Goal: Complete application form: Complete application form

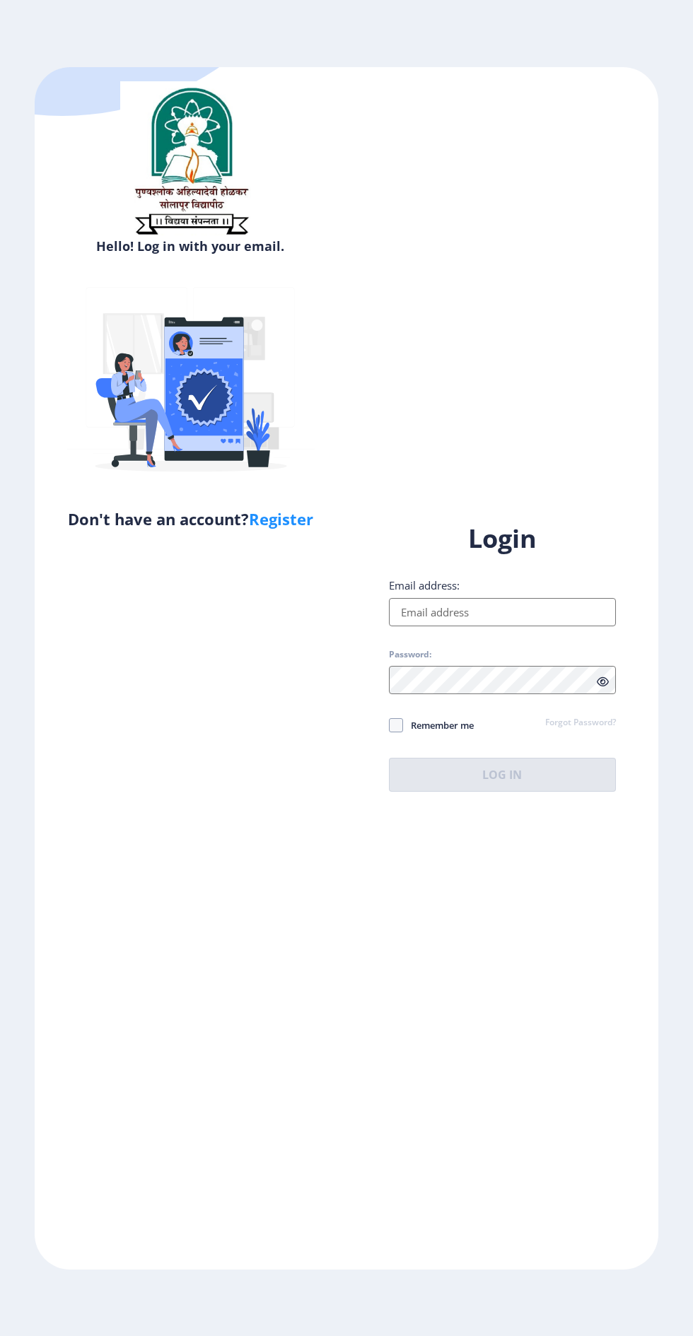
click at [554, 626] on input "Email address:" at bounding box center [502, 612] width 227 height 28
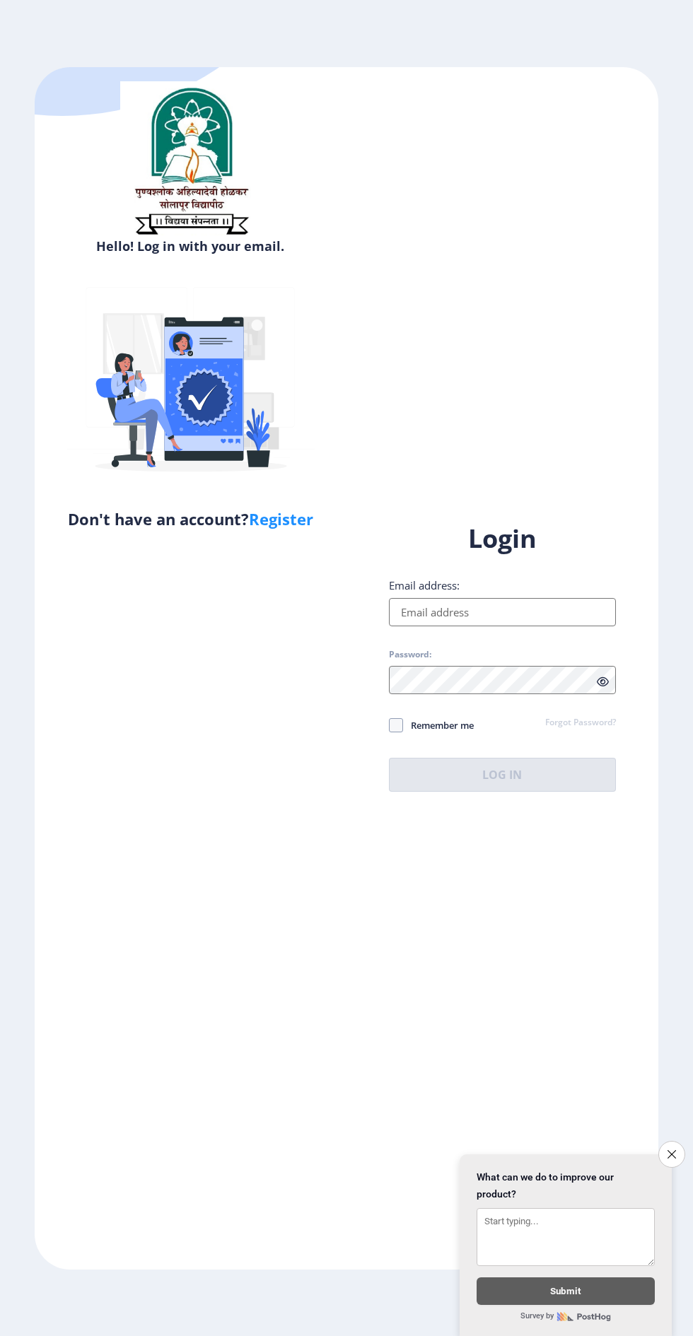
click at [286, 513] on link "Register" at bounding box center [281, 518] width 64 height 21
select select
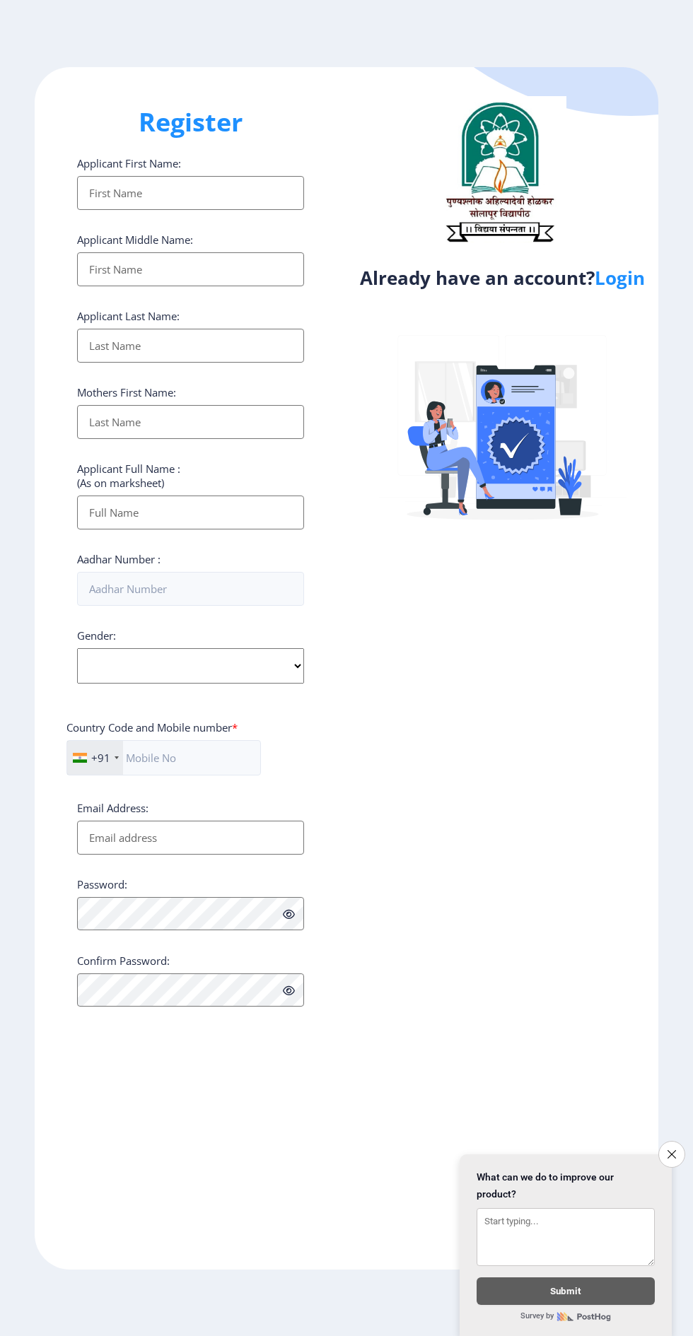
click at [160, 201] on input "Applicant First Name:" at bounding box center [190, 193] width 227 height 34
type input "Yogesh"
type input "[PERSON_NAME]"
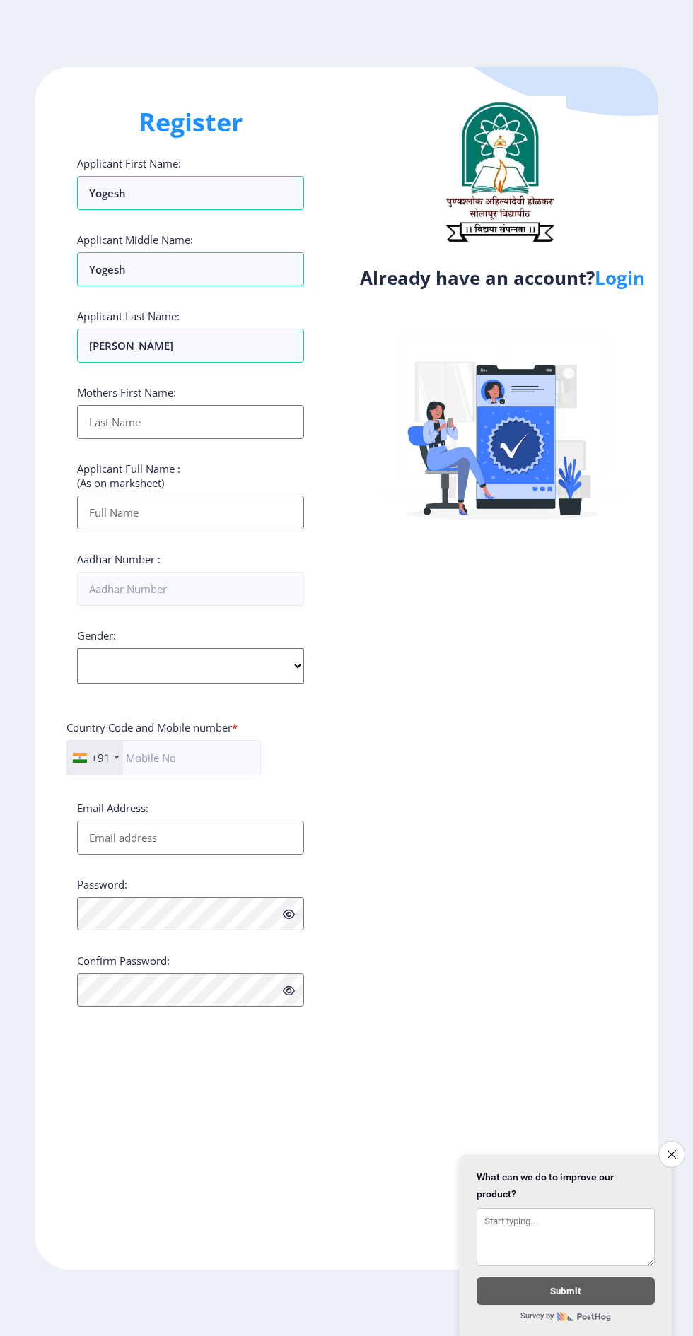
click at [153, 319] on label "Applicant Last Name:" at bounding box center [128, 316] width 102 height 14
click at [153, 210] on input "Yogesh" at bounding box center [190, 193] width 227 height 34
click at [189, 210] on input "Yogesh" at bounding box center [190, 193] width 227 height 34
type input "Y"
type input "[PERSON_NAME]"
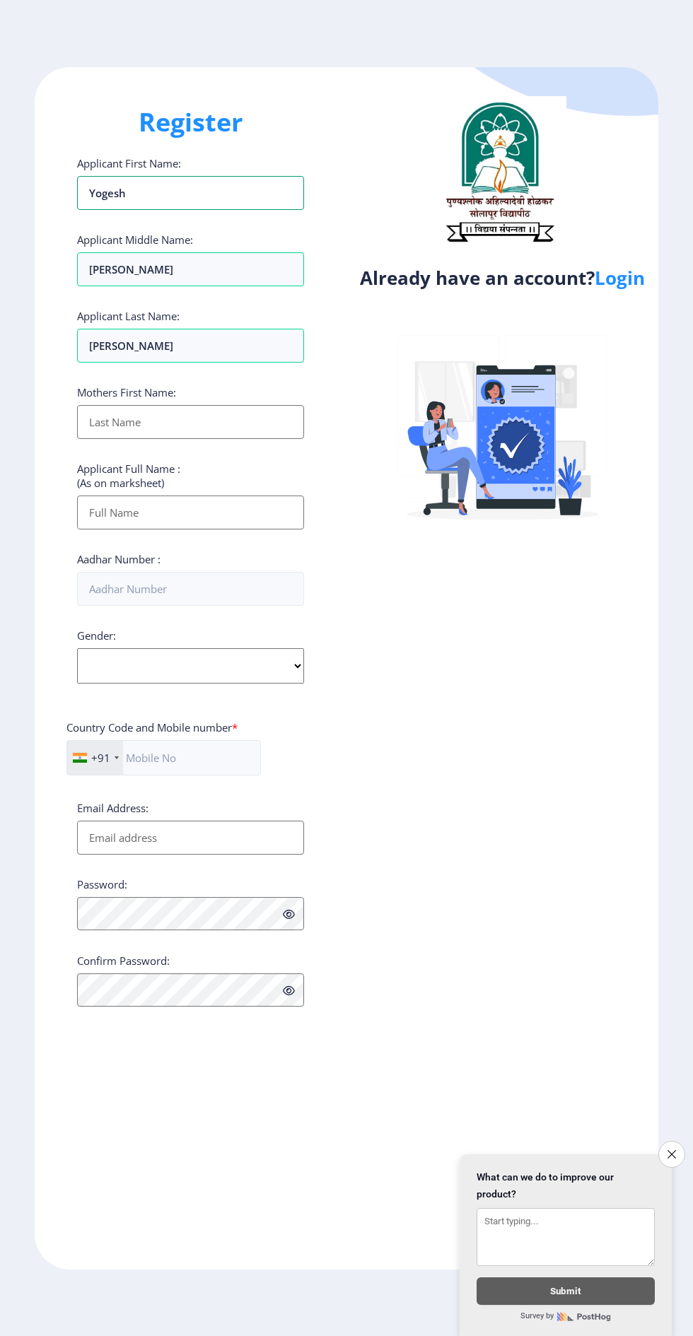
click at [256, 199] on input "Yogesh" at bounding box center [190, 193] width 227 height 34
click at [195, 210] on input "[PERSON_NAME]" at bounding box center [190, 193] width 227 height 34
click at [252, 432] on input "Applicant First Name:" at bounding box center [190, 422] width 227 height 34
type input "Shobha"
type input "[PERSON_NAME]"
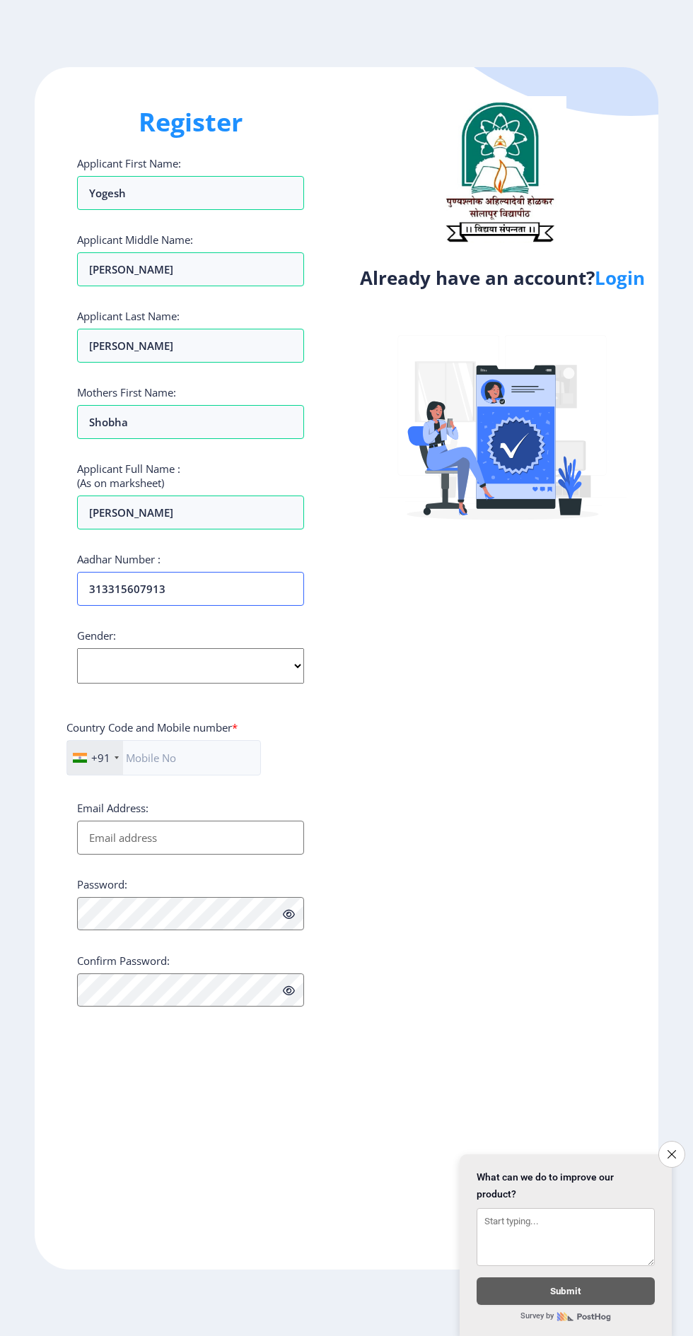
type input "313315607913"
click at [116, 676] on select "Select Gender [DEMOGRAPHIC_DATA] [DEMOGRAPHIC_DATA] Other" at bounding box center [190, 665] width 227 height 35
select select "[DEMOGRAPHIC_DATA]"
click at [77, 650] on select "Select Gender [DEMOGRAPHIC_DATA] [DEMOGRAPHIC_DATA] Other" at bounding box center [190, 665] width 227 height 35
click at [172, 763] on input "text" at bounding box center [163, 757] width 194 height 35
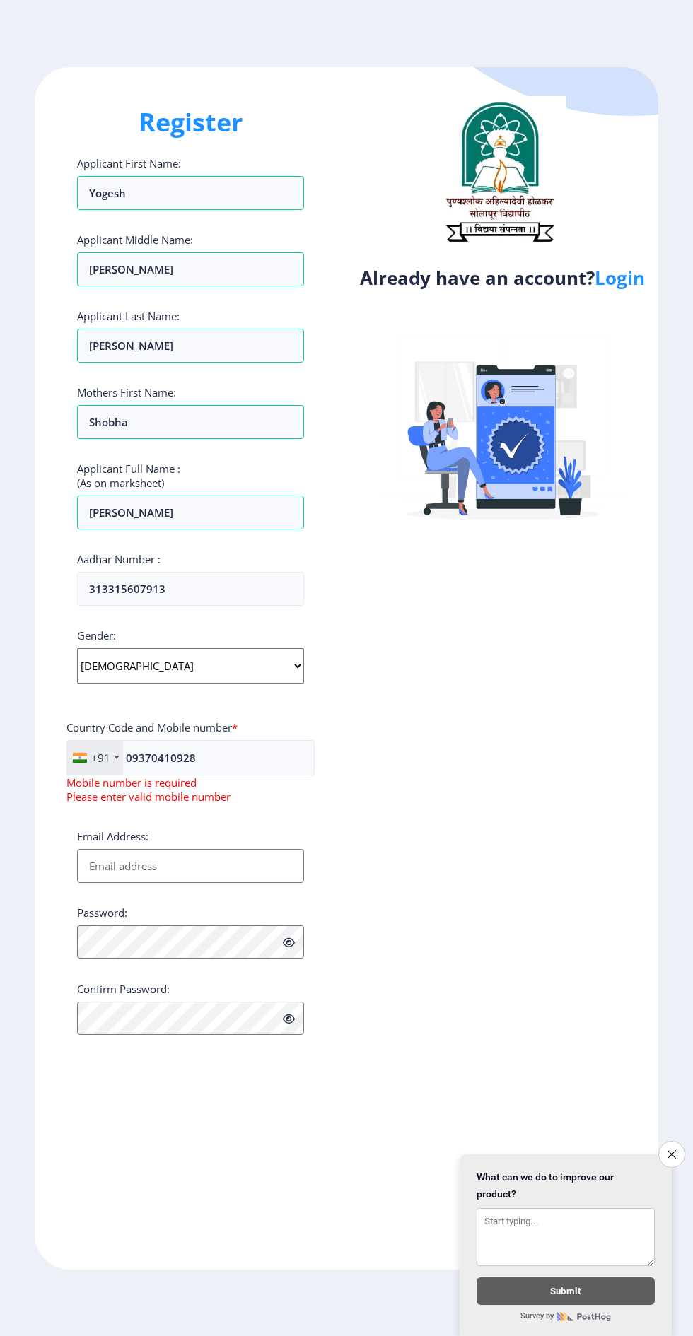
click at [115, 759] on div at bounding box center [116, 757] width 4 height 3
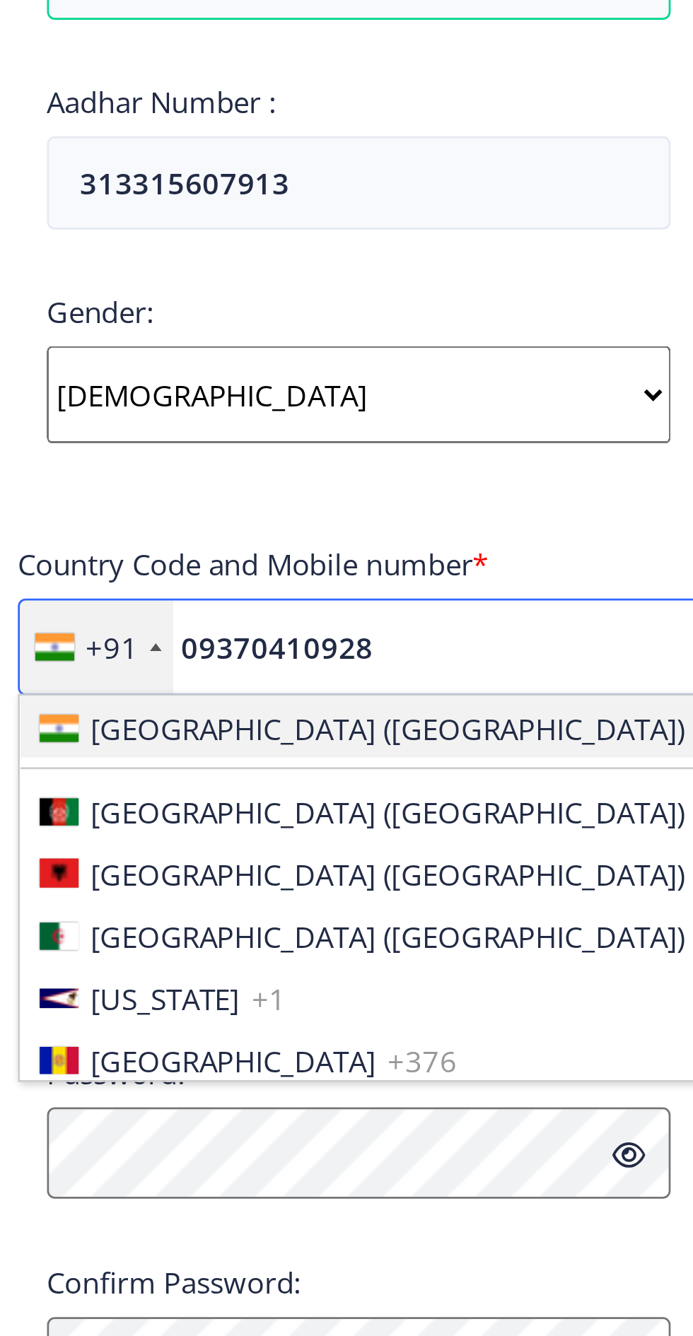
click at [134, 755] on input "09370410928" at bounding box center [190, 757] width 248 height 35
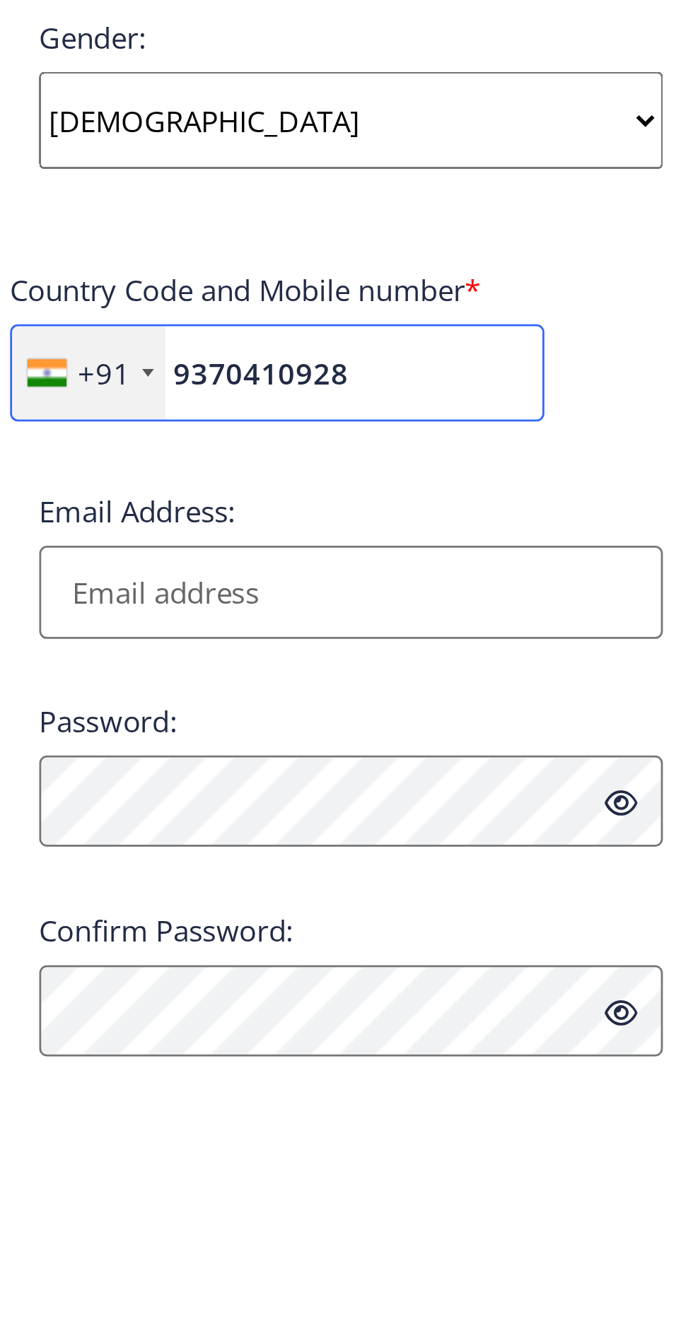
type input "9370410928"
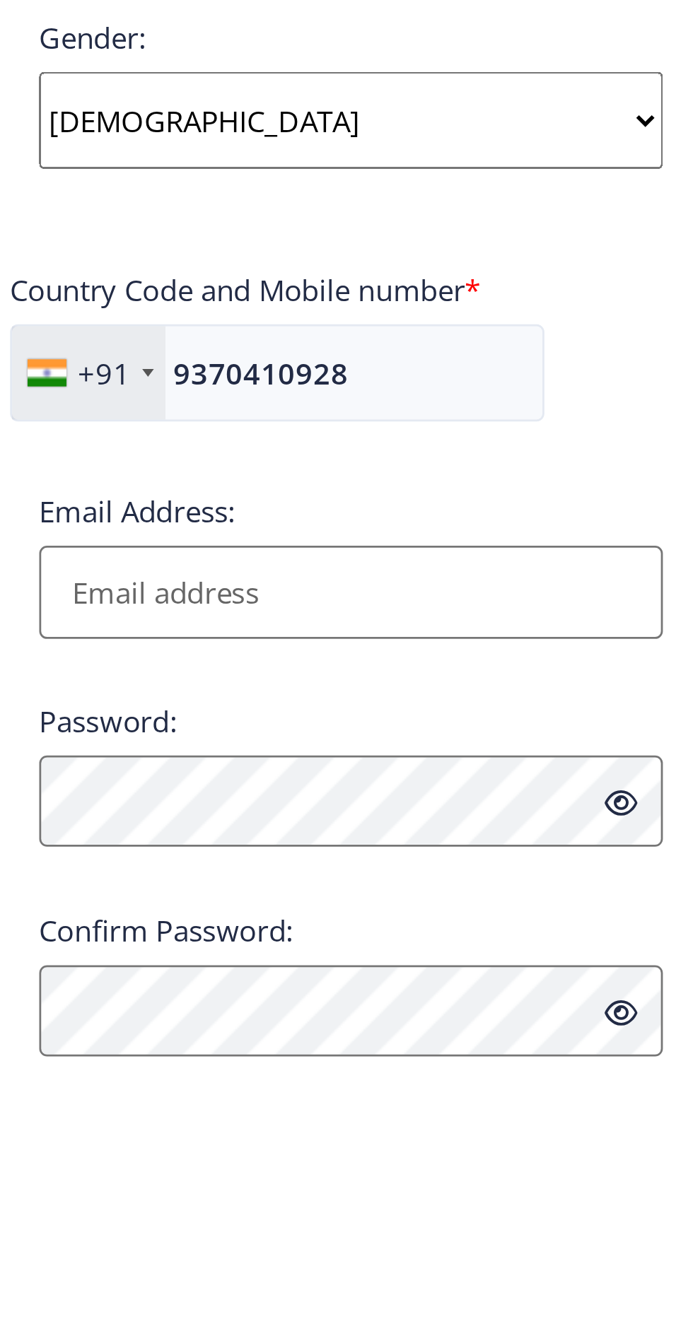
click at [92, 844] on input "Email Address:" at bounding box center [190, 838] width 227 height 34
type input "[EMAIL_ADDRESS][DOMAIN_NAME]"
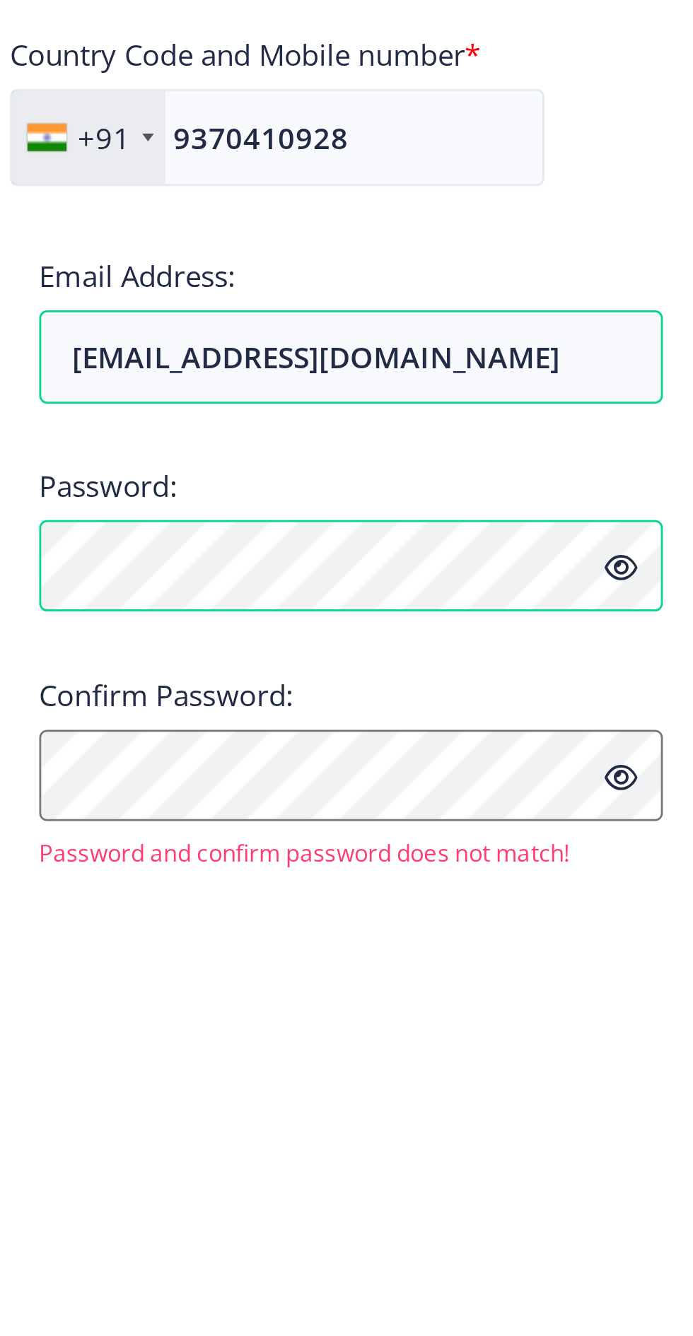
click at [291, 917] on icon at bounding box center [289, 914] width 12 height 11
click at [291, 921] on span at bounding box center [289, 914] width 12 height 14
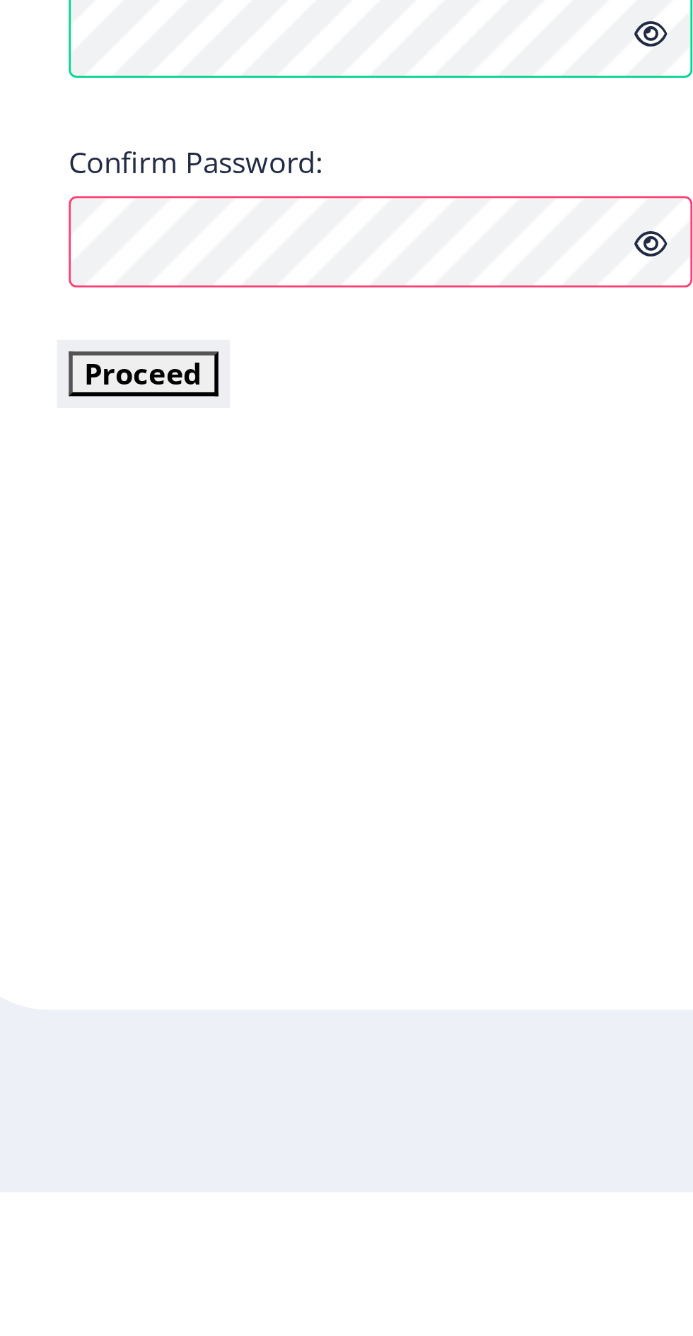
click at [119, 1046] on button "Proceed" at bounding box center [104, 1038] width 54 height 16
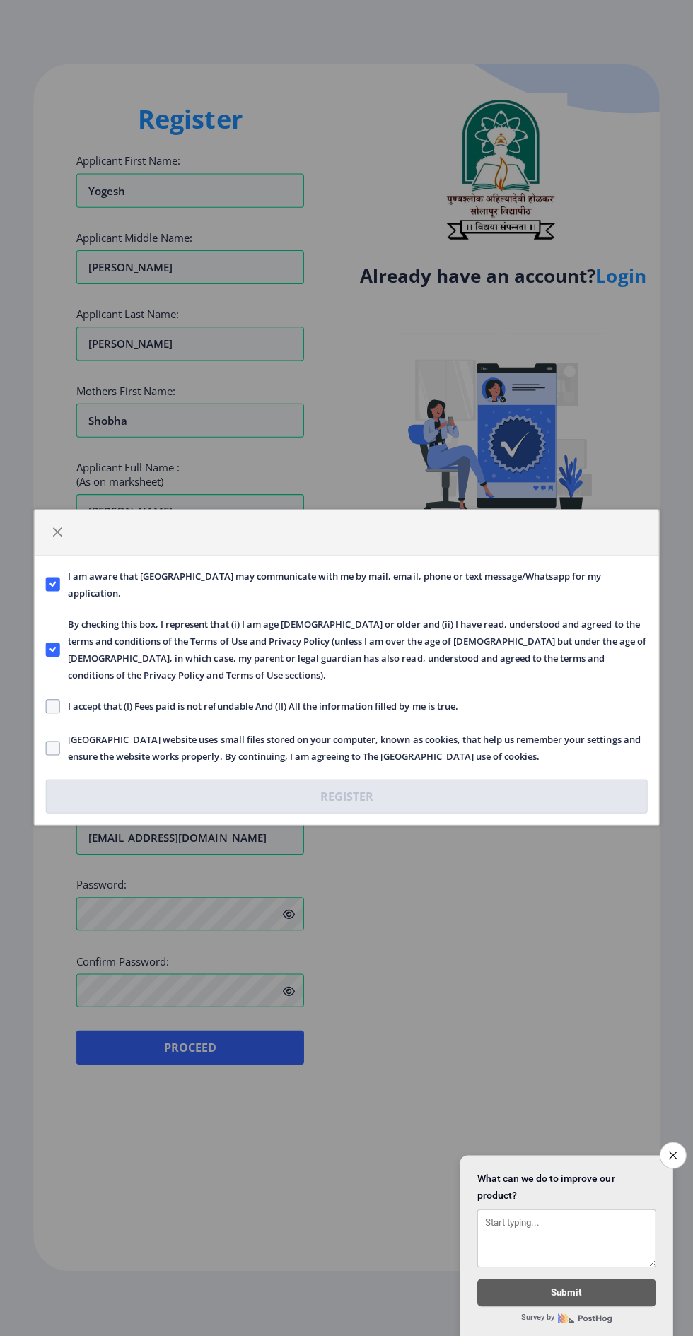
click at [61, 679] on span "By checking this box, I represent that (i) I am age [DEMOGRAPHIC_DATA] or older…" at bounding box center [353, 650] width 585 height 68
click at [47, 651] on input "By checking this box, I represent that (i) I am age [DEMOGRAPHIC_DATA] or older…" at bounding box center [47, 650] width 1 height 1
checkbox input "false"
click at [52, 708] on span at bounding box center [54, 707] width 14 height 14
click at [47, 707] on input "I accept that (I) Fees paid is not refundable And (II) All the information fill…" at bounding box center [47, 707] width 1 height 1
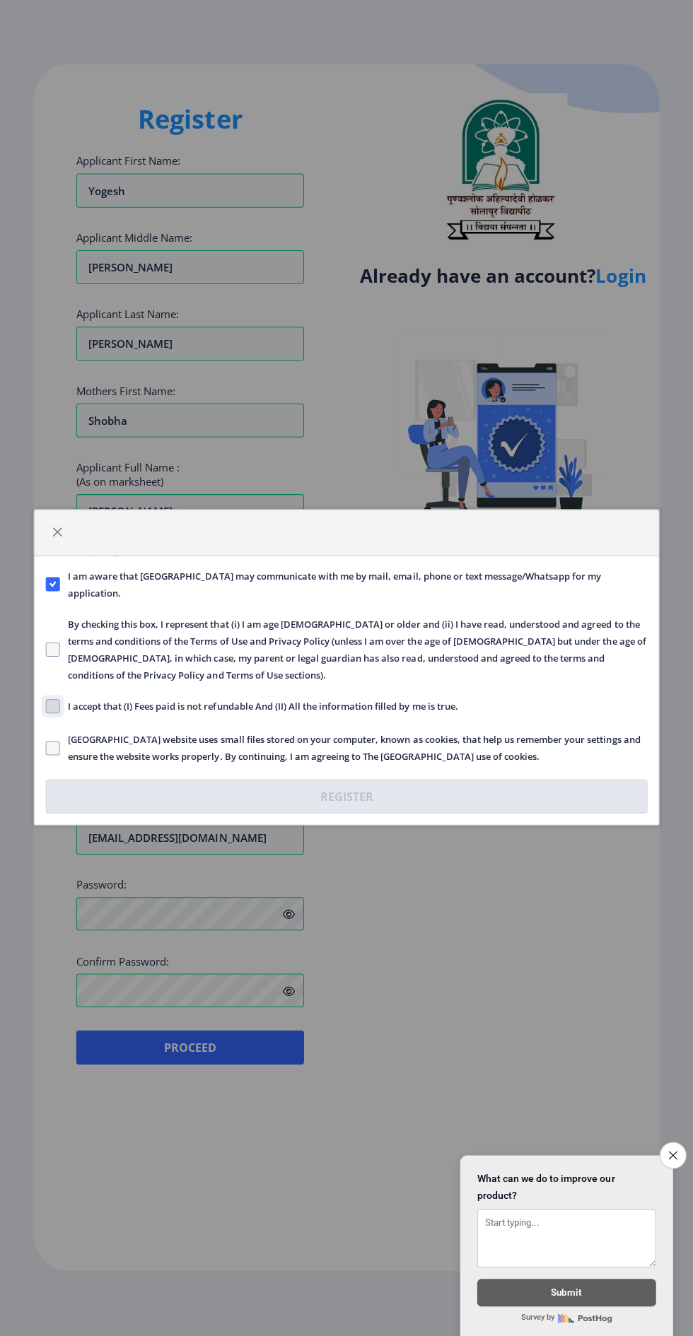
checkbox input "true"
click at [49, 650] on span at bounding box center [54, 650] width 14 height 14
click at [47, 650] on input "By checking this box, I represent that (i) I am age [DEMOGRAPHIC_DATA] or older…" at bounding box center [47, 650] width 1 height 1
checkbox input "true"
click at [51, 743] on span at bounding box center [54, 748] width 14 height 14
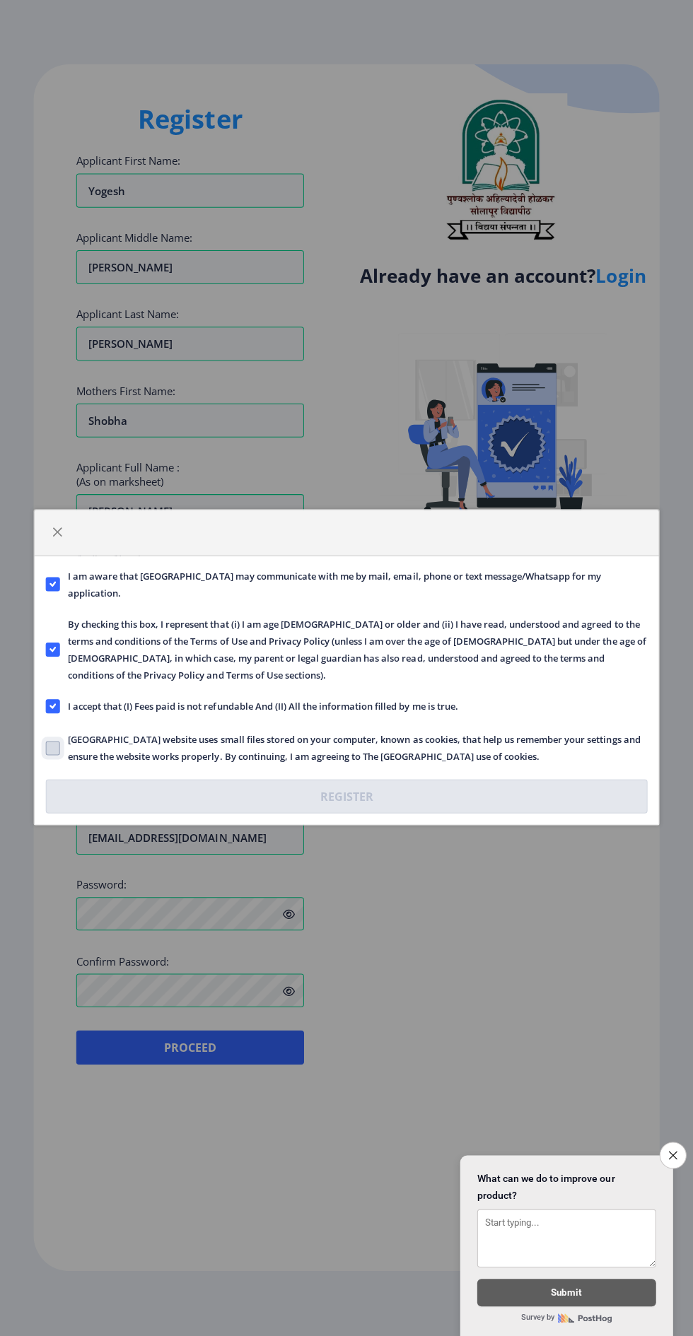
click at [47, 748] on input "[GEOGRAPHIC_DATA] website uses small files stored on your computer, known as co…" at bounding box center [47, 748] width 1 height 1
checkbox input "true"
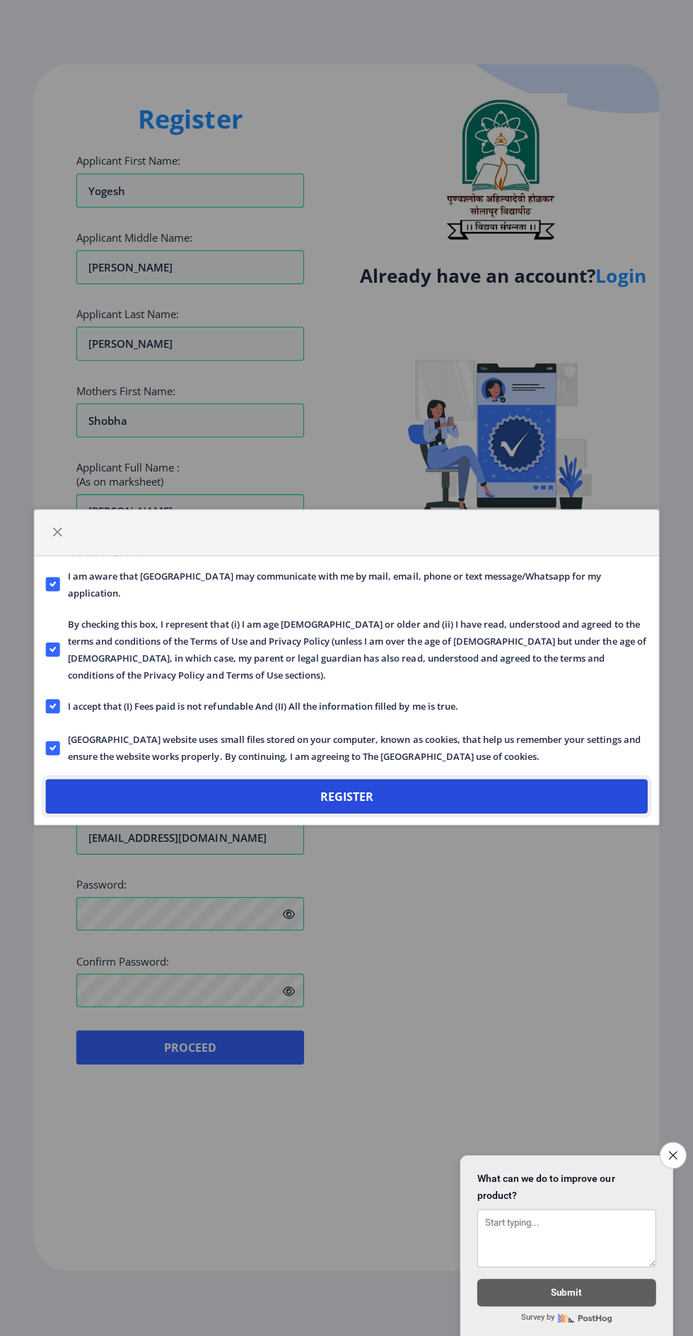
click at [505, 785] on button "Register" at bounding box center [346, 797] width 599 height 34
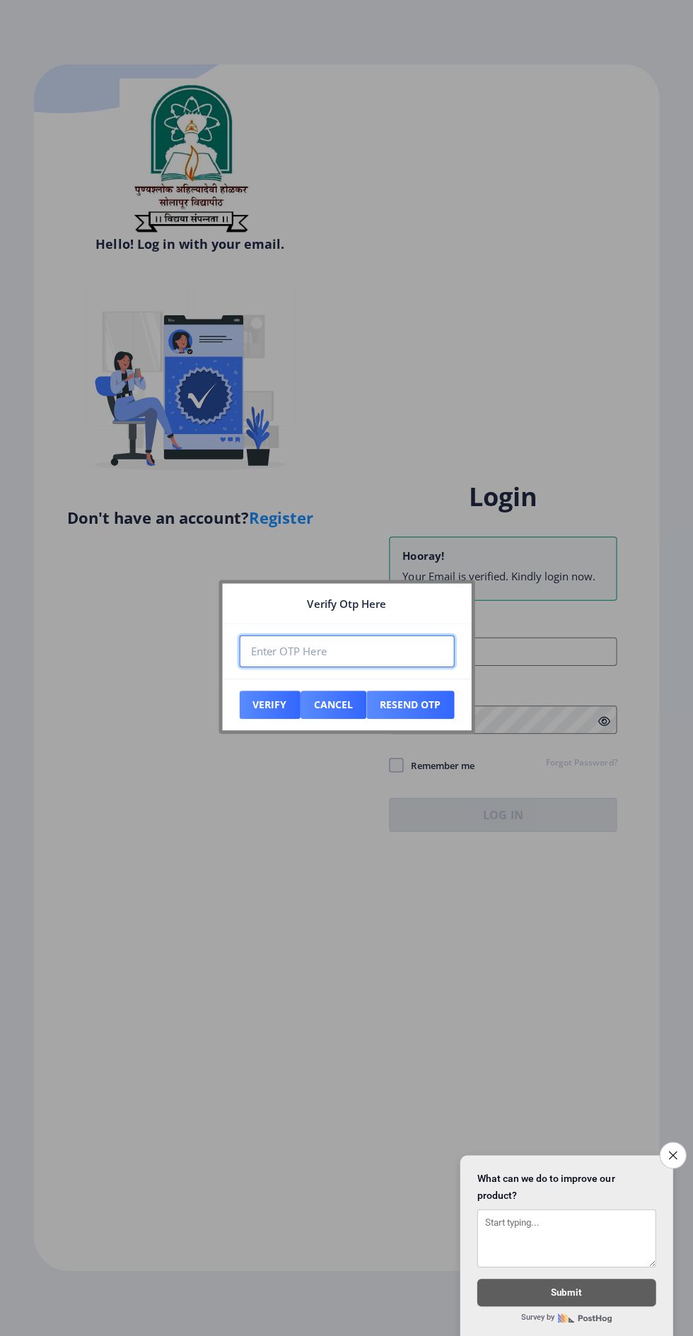
click at [392, 653] on input "number" at bounding box center [347, 652] width 214 height 32
type input "254703"
click at [266, 705] on button "Verify" at bounding box center [270, 705] width 61 height 28
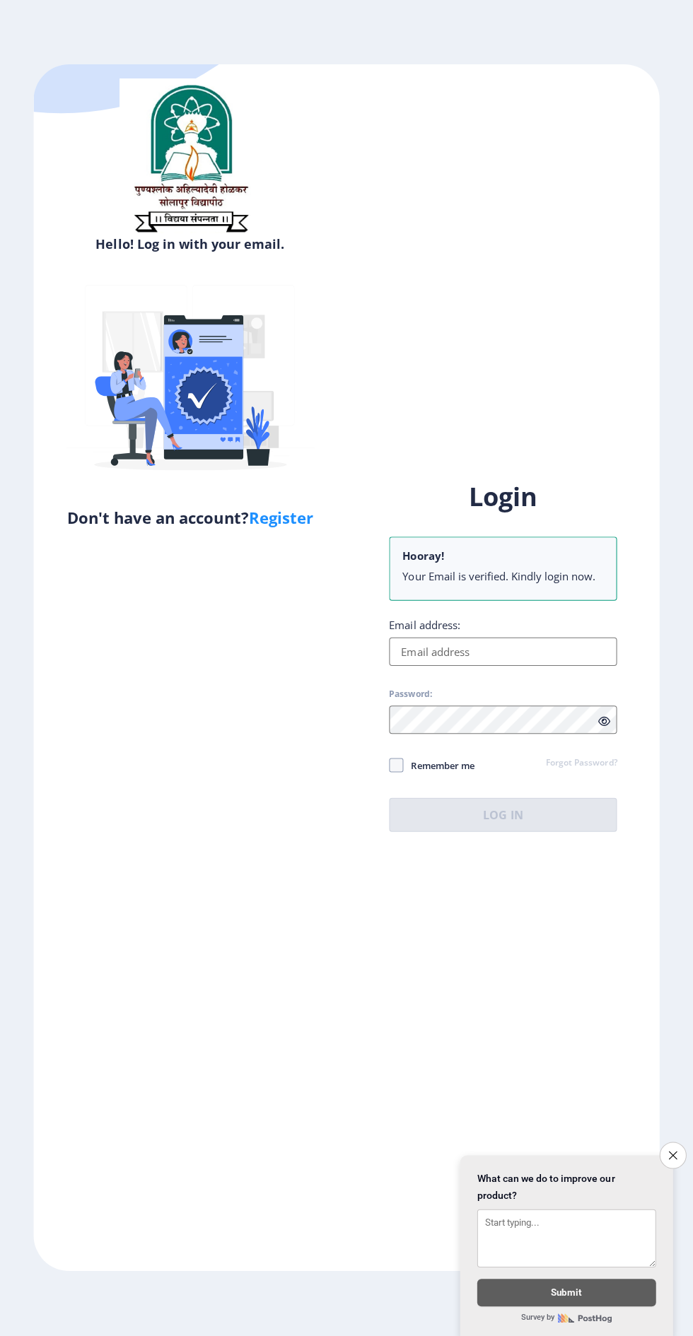
click at [557, 666] on input "Email address:" at bounding box center [502, 652] width 227 height 28
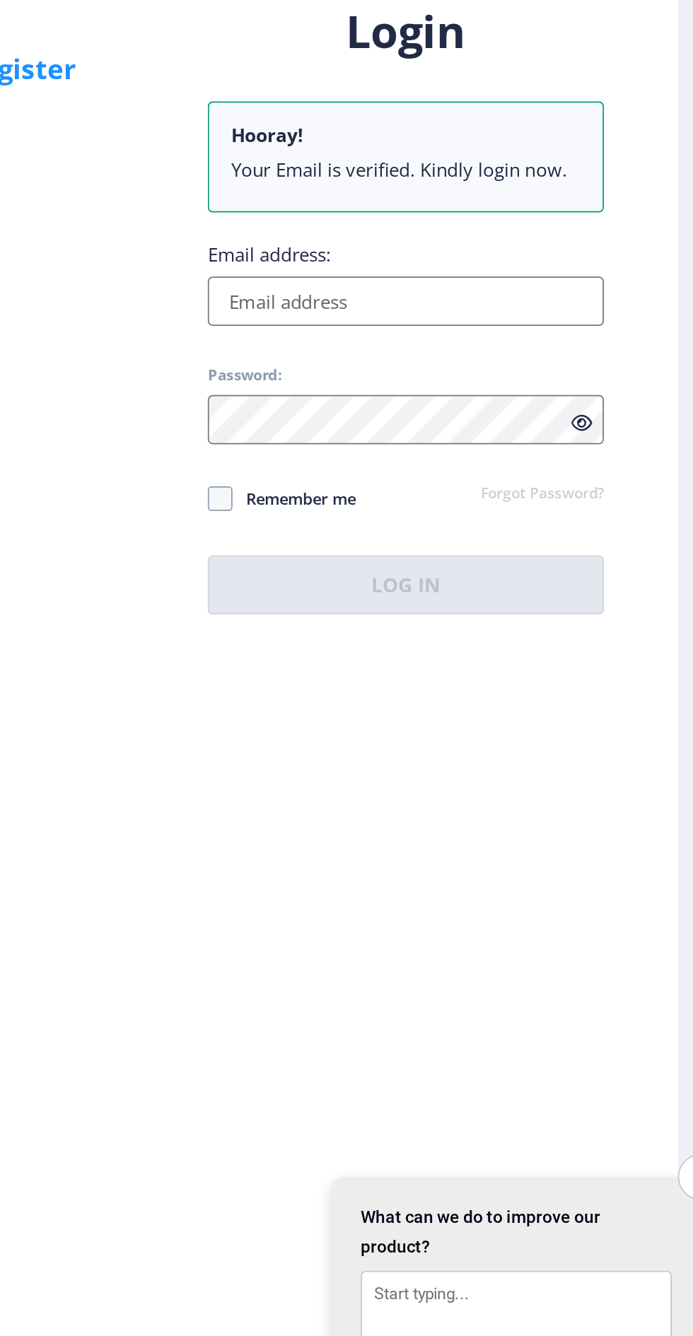
type input "[EMAIL_ADDRESS][DOMAIN_NAME]"
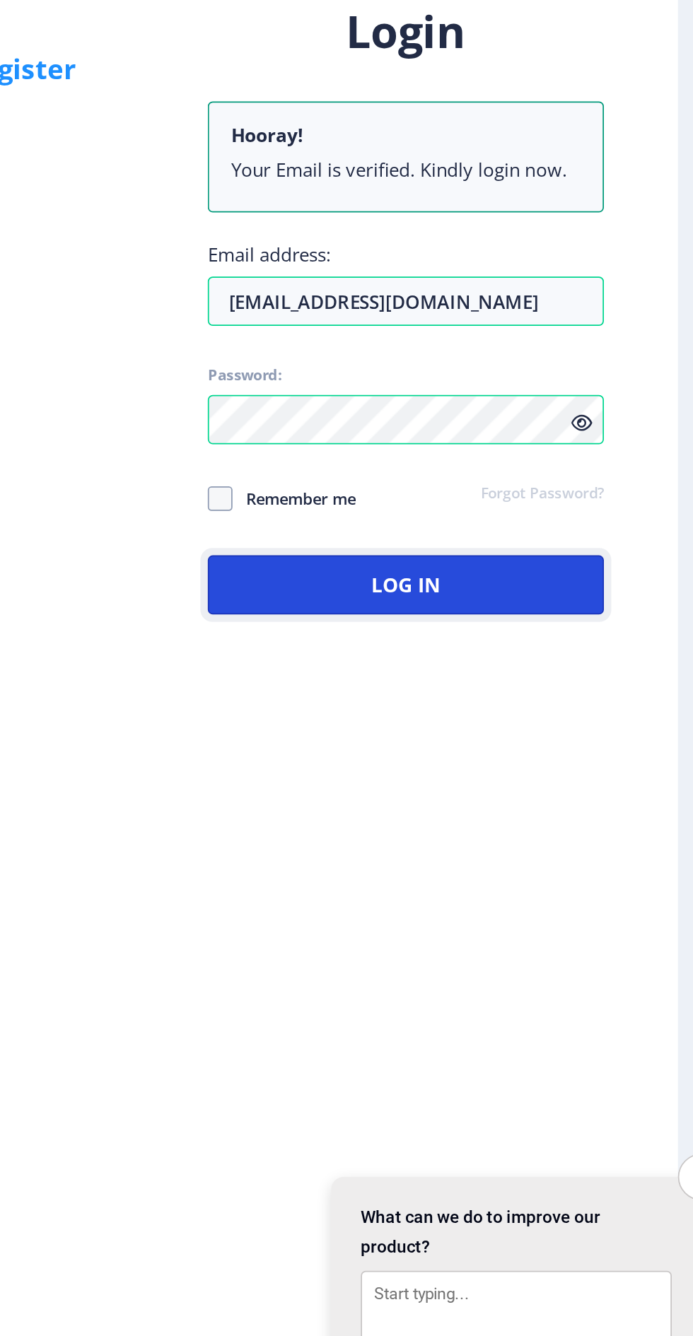
click at [604, 832] on button "Log In" at bounding box center [502, 815] width 227 height 34
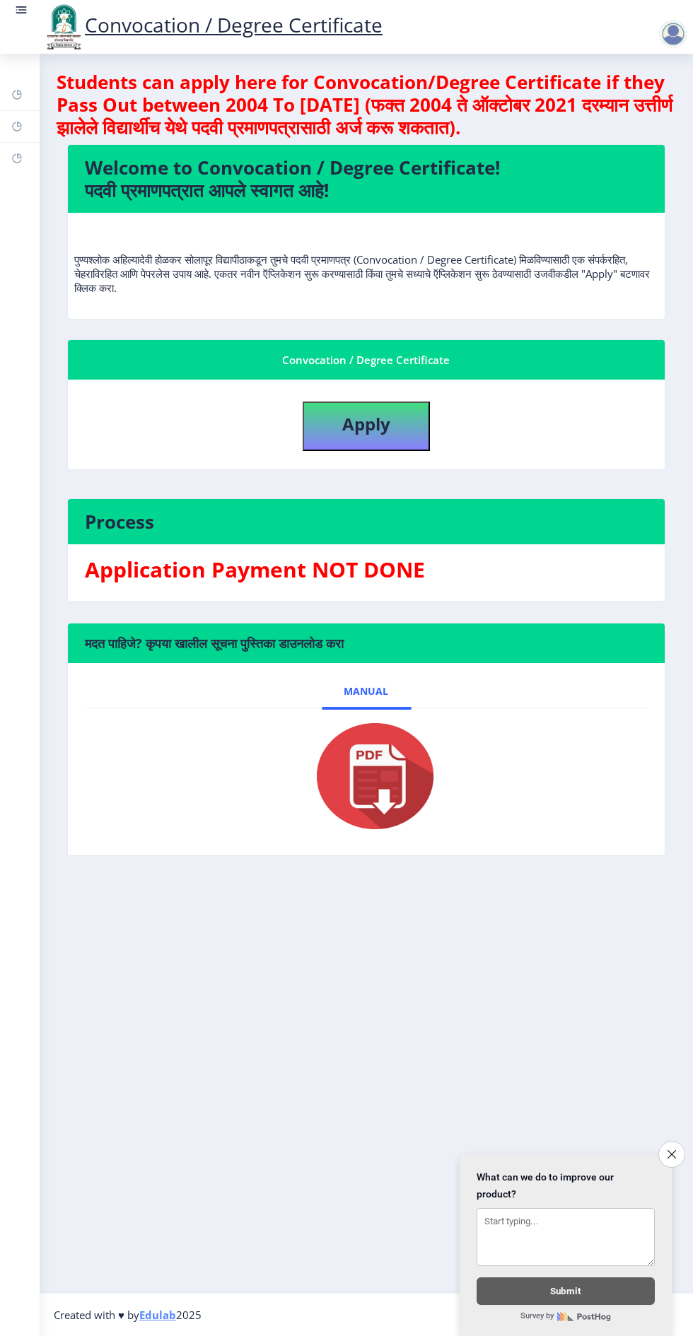
click at [105, 578] on h3 "Application Payment NOT DONE" at bounding box center [366, 570] width 563 height 28
click at [413, 430] on button "Apply" at bounding box center [366, 425] width 127 height 49
select select
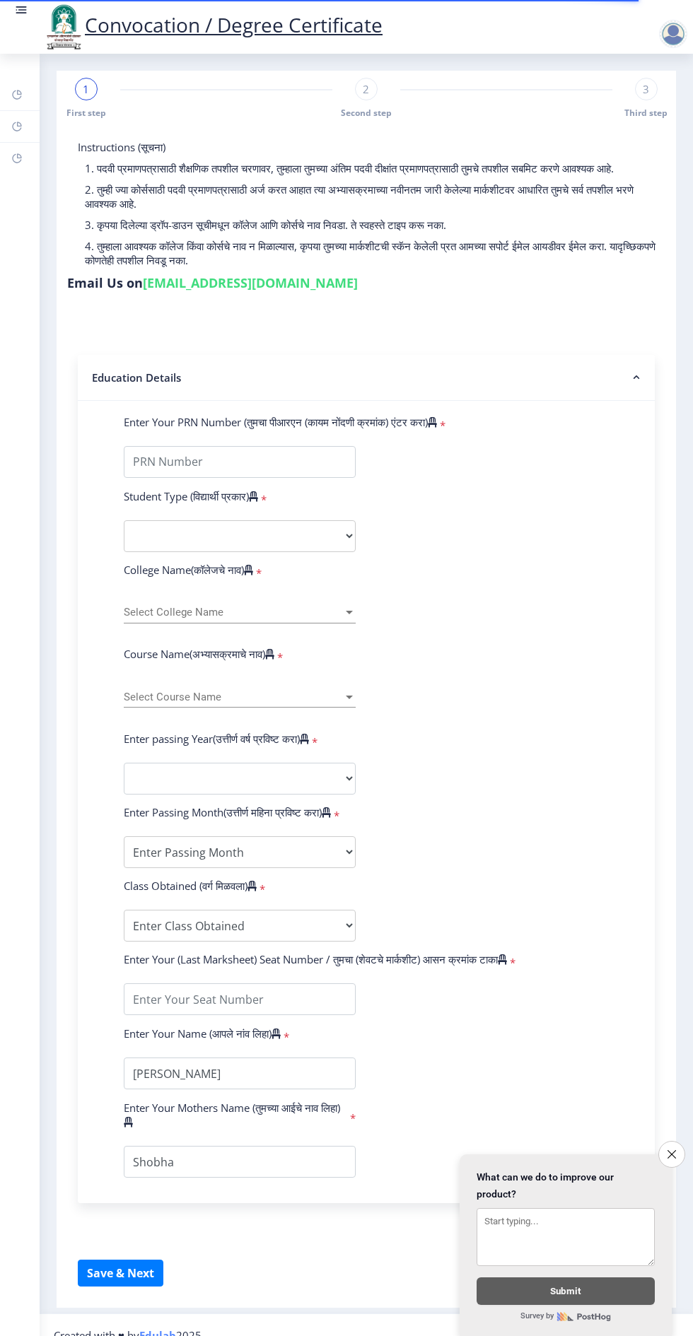
click at [20, 32] on link at bounding box center [21, 27] width 14 height 48
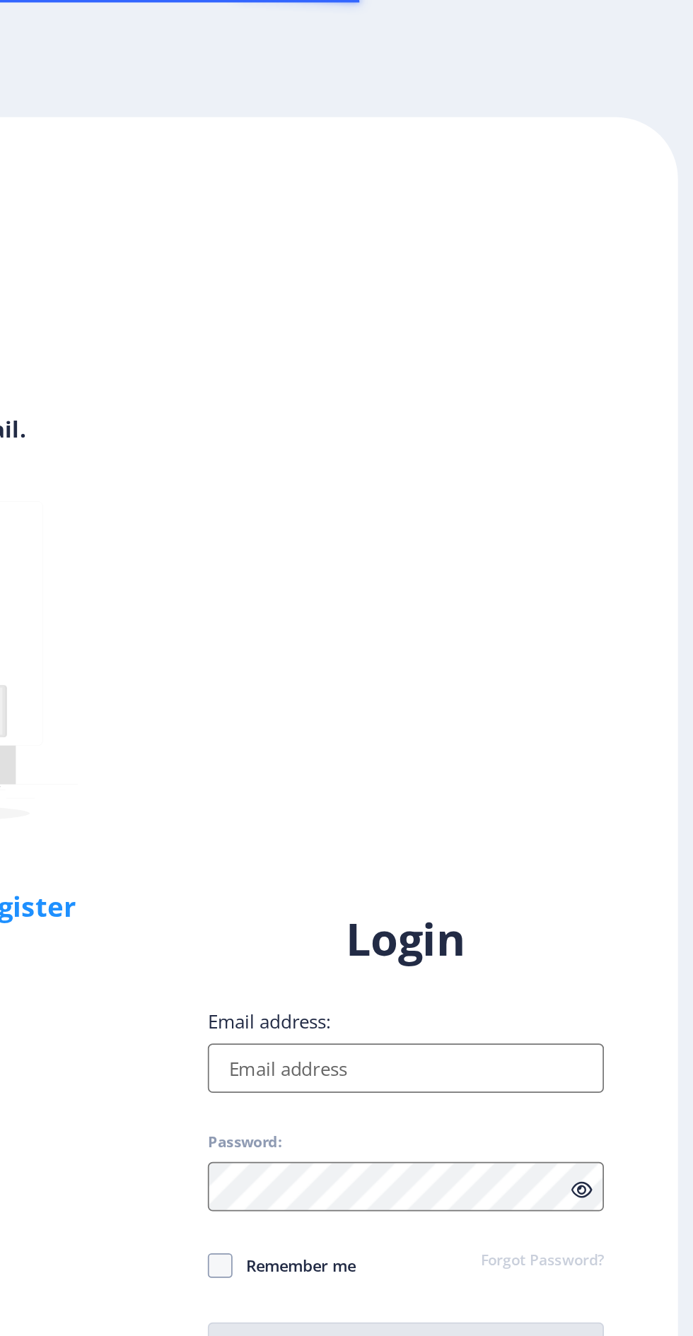
click at [544, 626] on input "Email address:" at bounding box center [502, 612] width 227 height 28
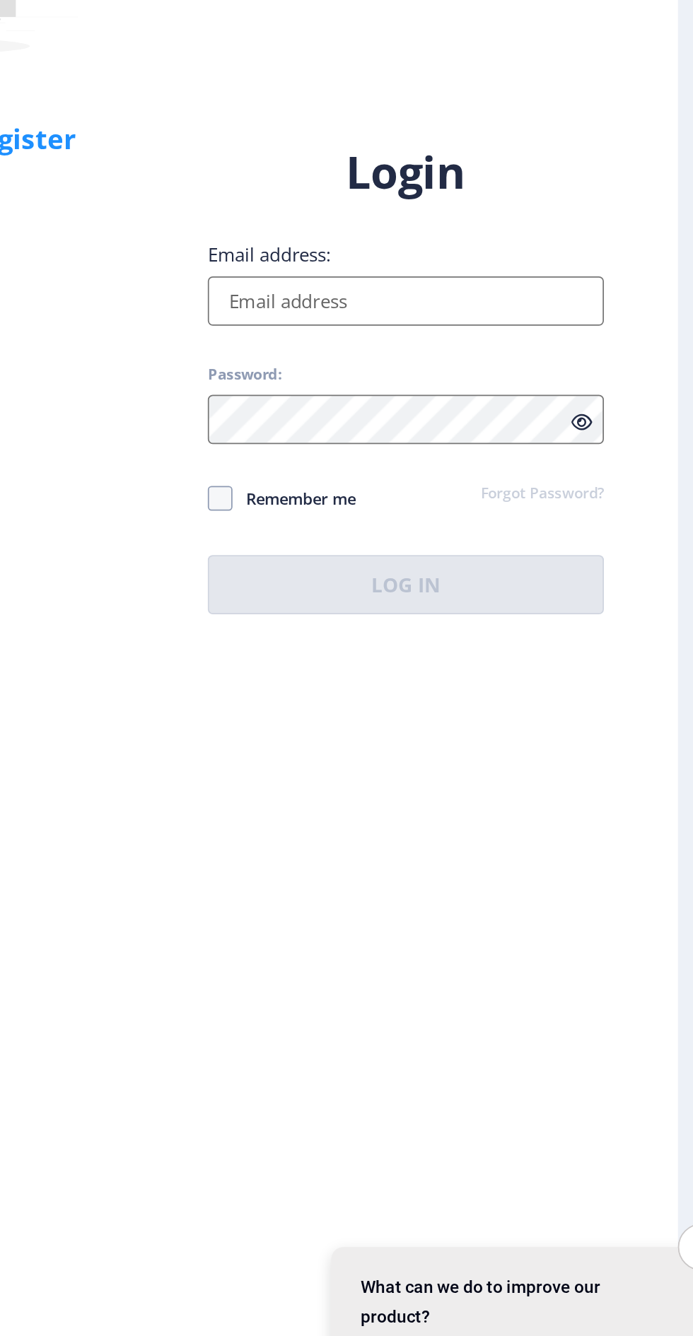
type input "[EMAIL_ADDRESS][DOMAIN_NAME]"
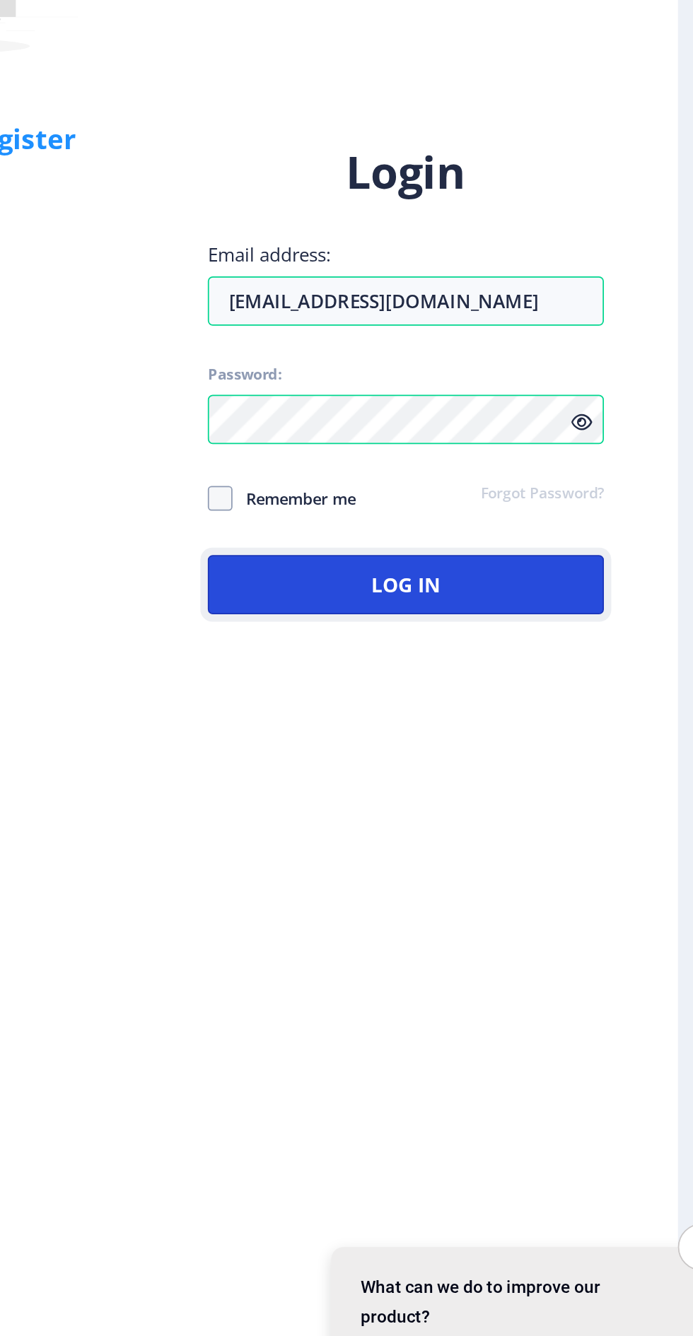
click at [580, 792] on button "Log In" at bounding box center [502, 775] width 227 height 34
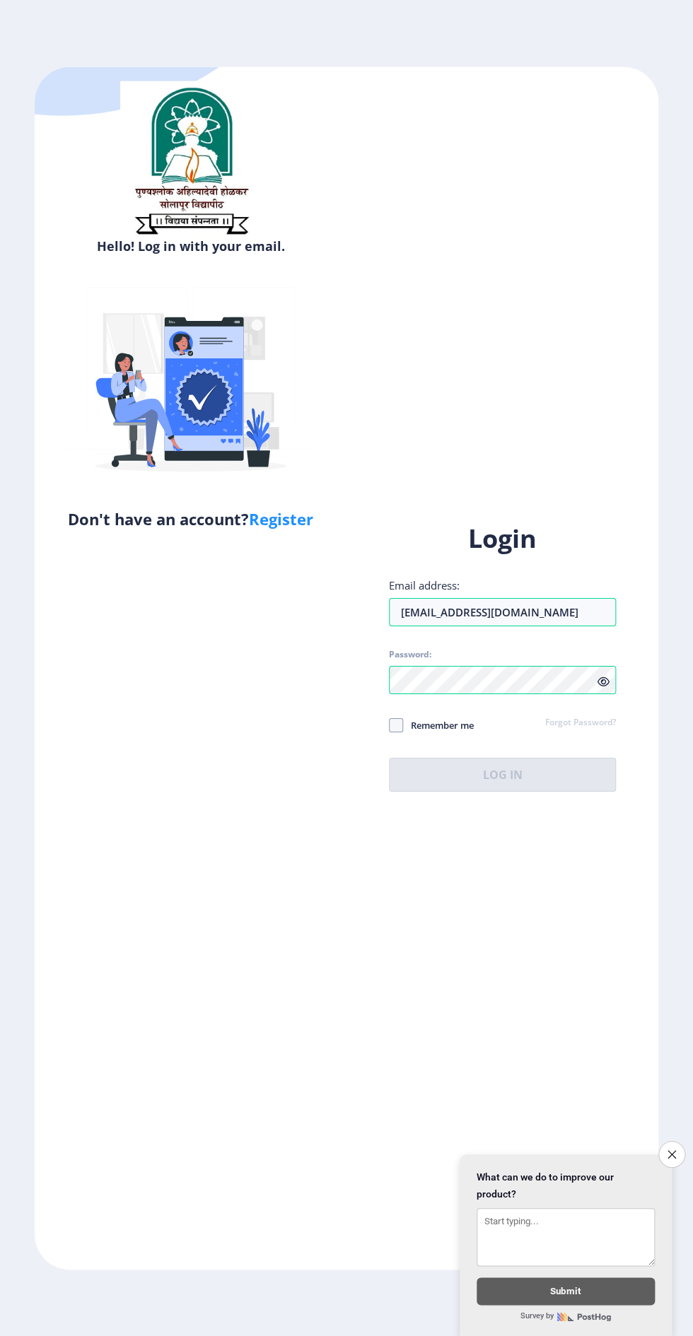
click at [394, 732] on span at bounding box center [396, 725] width 14 height 14
click at [389, 725] on input "Remember me" at bounding box center [389, 724] width 1 height 1
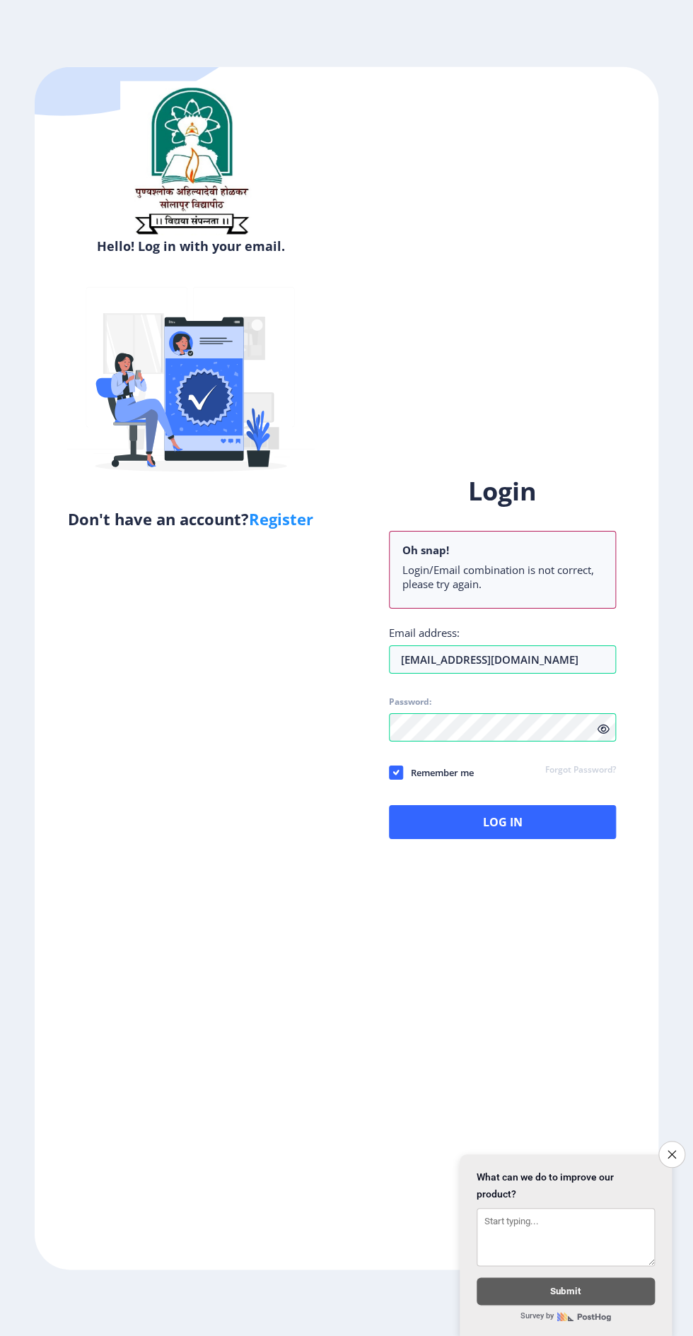
click at [396, 775] on use at bounding box center [395, 772] width 6 height 5
click at [389, 773] on input "Remember me" at bounding box center [389, 772] width 1 height 1
checkbox input "false"
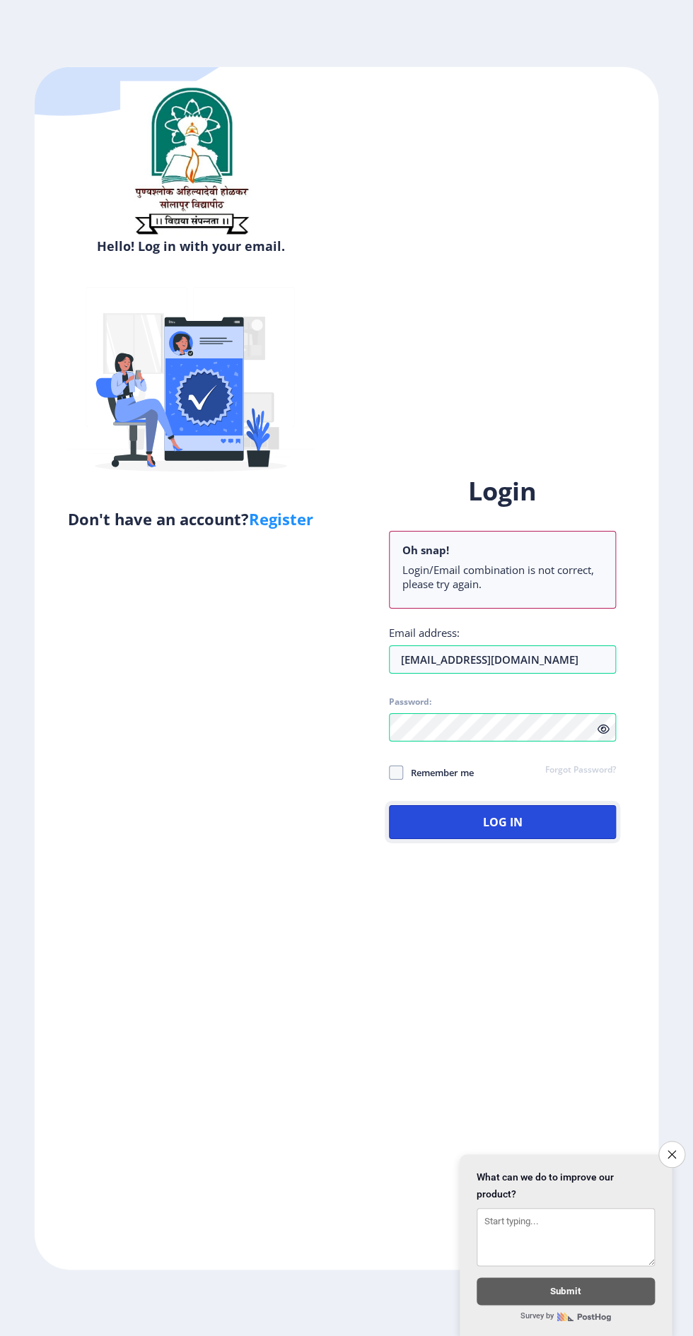
click at [548, 839] on button "Log In" at bounding box center [502, 822] width 227 height 34
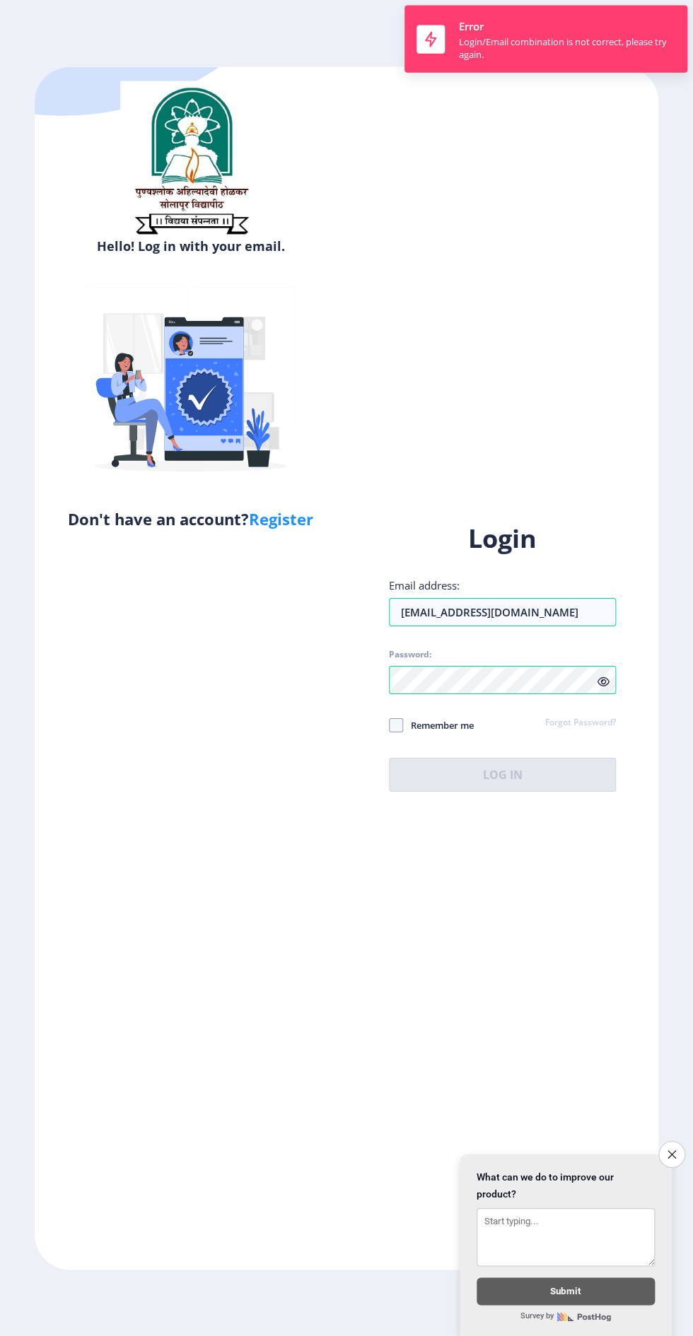
click at [606, 687] on icon at bounding box center [603, 681] width 12 height 11
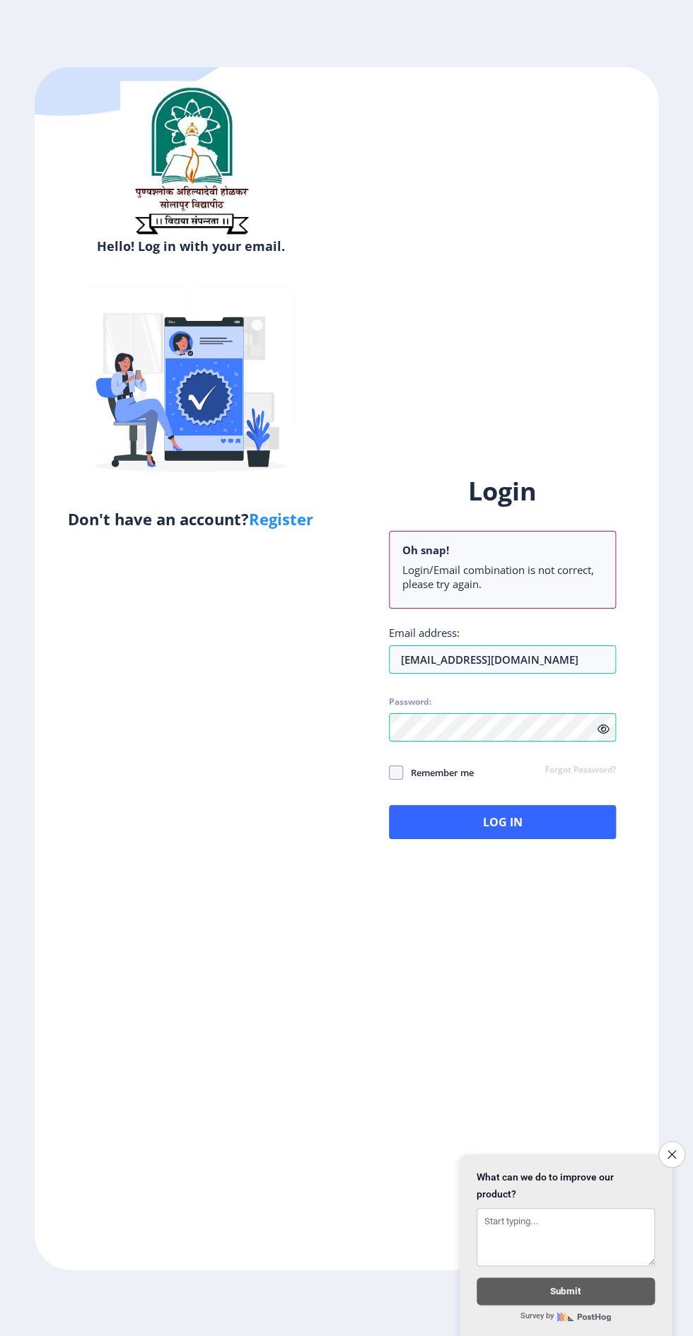
click at [601, 734] on icon at bounding box center [603, 729] width 12 height 11
click at [671, 1151] on icon "Close survey" at bounding box center [671, 1154] width 8 height 8
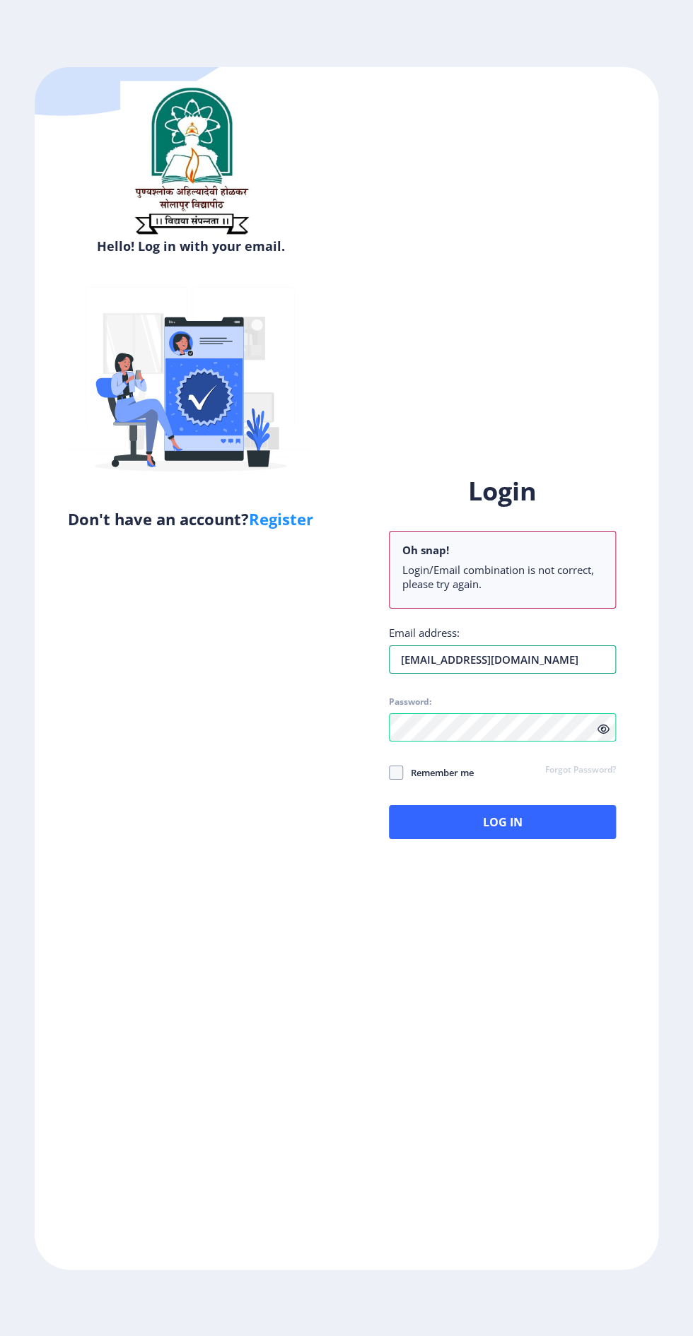
click at [584, 674] on input "[EMAIL_ADDRESS][DOMAIN_NAME]" at bounding box center [502, 659] width 227 height 28
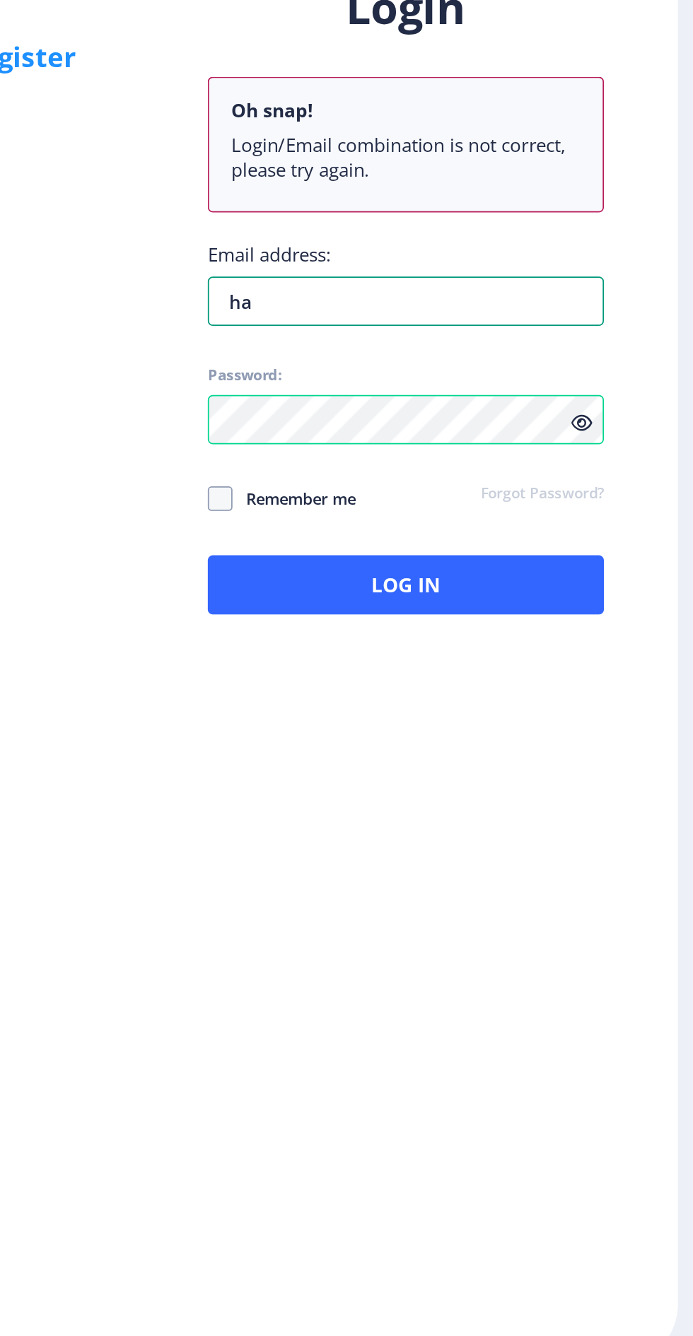
type input "h"
click at [463, 798] on div "Login Oh snap! Login/Email combination is not correct, please try again. Email …" at bounding box center [502, 656] width 227 height 365
